Goal: Task Accomplishment & Management: Use online tool/utility

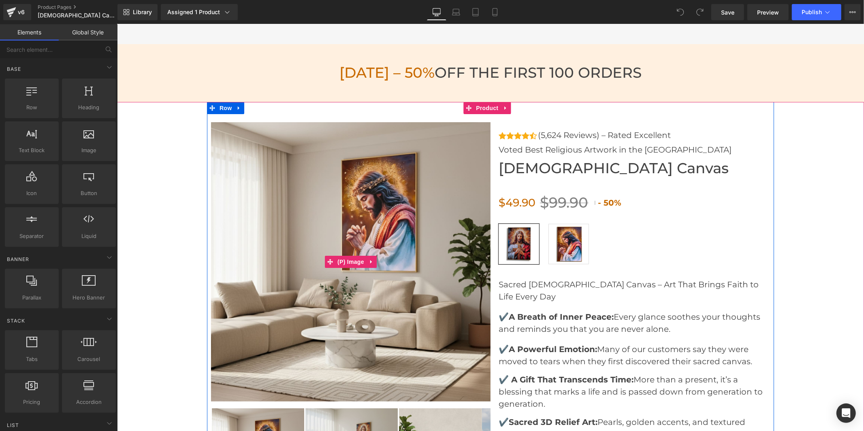
scroll to position [2610, 0]
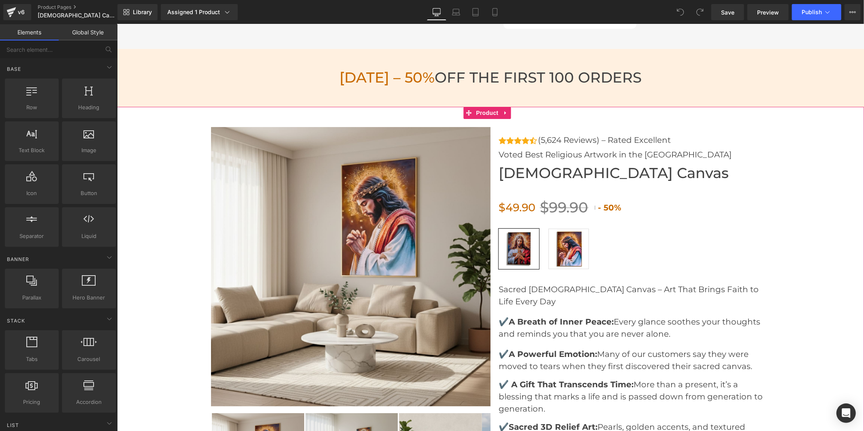
drag, startPoint x: 482, startPoint y: 111, endPoint x: 485, endPoint y: 101, distance: 10.5
click at [482, 111] on span "Product" at bounding box center [487, 113] width 26 height 12
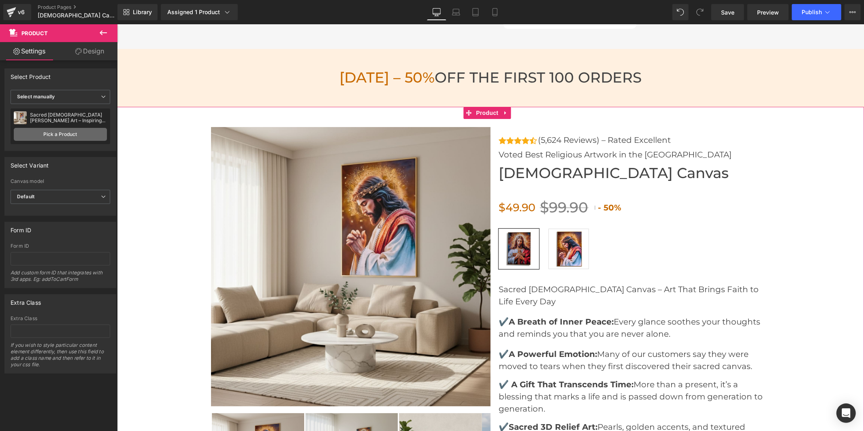
click at [64, 134] on link "Pick a Product" at bounding box center [60, 134] width 93 height 13
drag, startPoint x: 720, startPoint y: 177, endPoint x: 647, endPoint y: 128, distance: 87.9
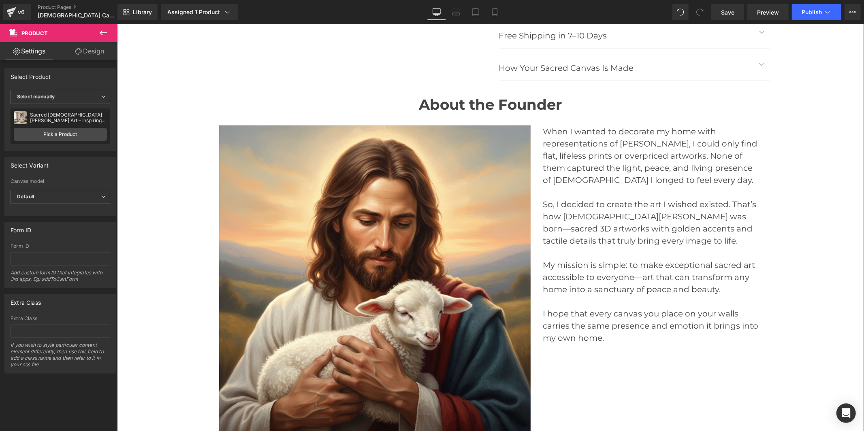
scroll to position [3376, 0]
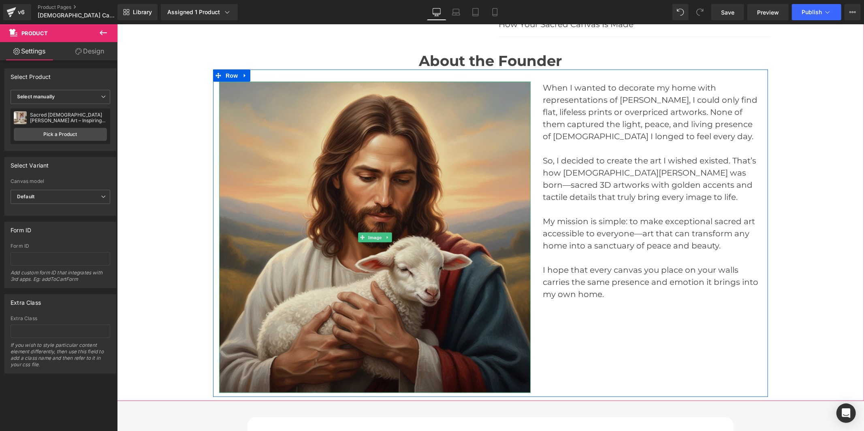
click at [377, 170] on img at bounding box center [375, 237] width 312 height 312
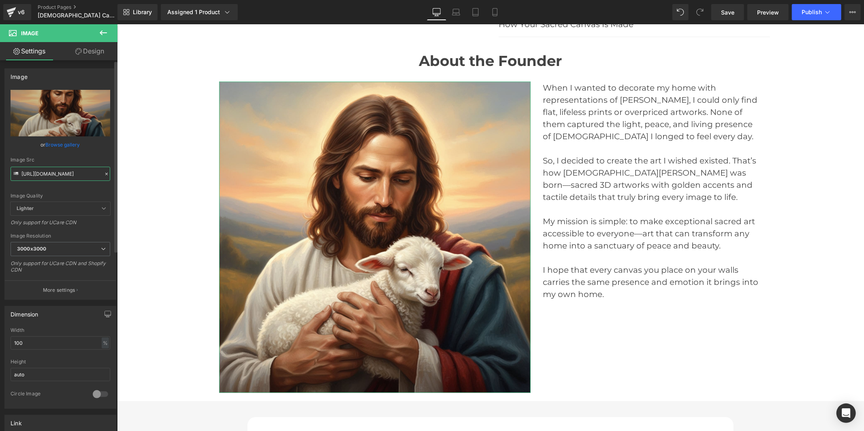
click at [51, 173] on input "[URL][DOMAIN_NAME]" at bounding box center [61, 174] width 100 height 14
paste input "7_Days_1.jpg?v=1758622594"
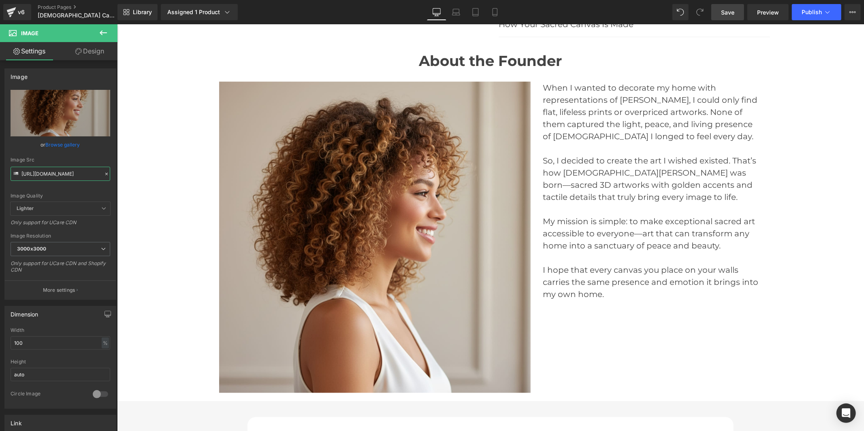
type input "[URL][DOMAIN_NAME]"
click at [735, 13] on link "Save" at bounding box center [727, 12] width 33 height 16
click at [816, 21] on div "Library Assigned 1 Product Product Preview Sacred [PERSON_NAME] Art – Inspiring…" at bounding box center [490, 12] width 747 height 24
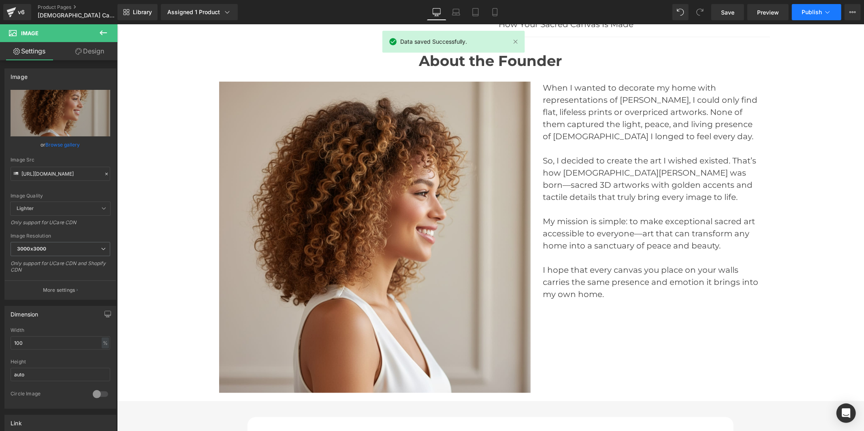
click at [815, 15] on span "Publish" at bounding box center [812, 12] width 20 height 6
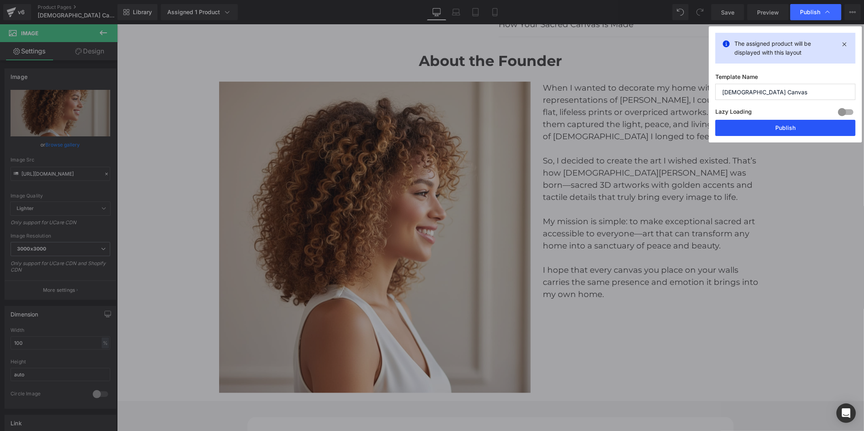
click at [791, 123] on button "Publish" at bounding box center [785, 128] width 140 height 16
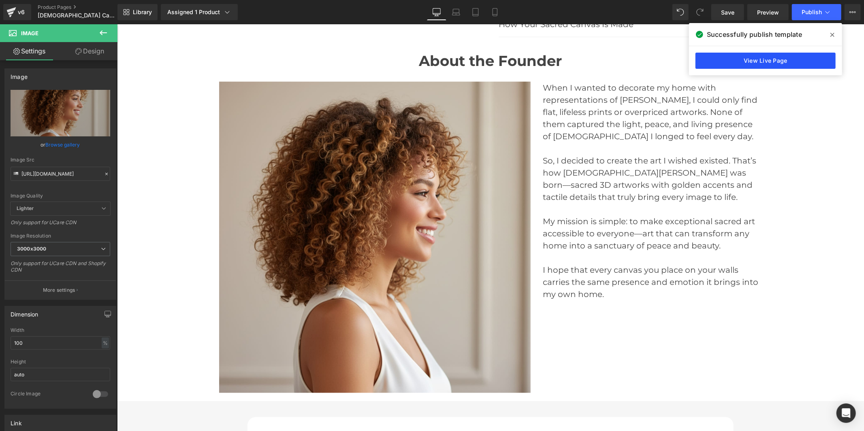
click at [717, 60] on link "View Live Page" at bounding box center [766, 61] width 140 height 16
